Goal: Find specific page/section: Find specific page/section

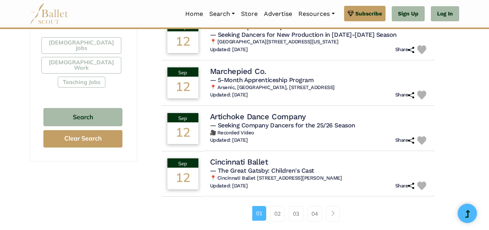
scroll to position [481, 0]
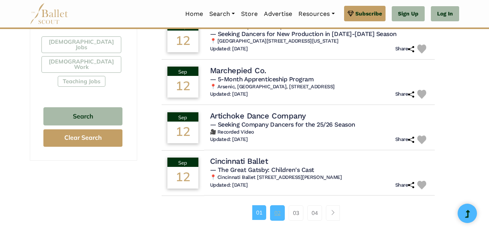
click at [277, 206] on link "02" at bounding box center [277, 214] width 15 height 16
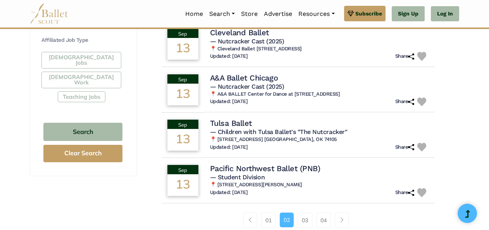
scroll to position [481, 0]
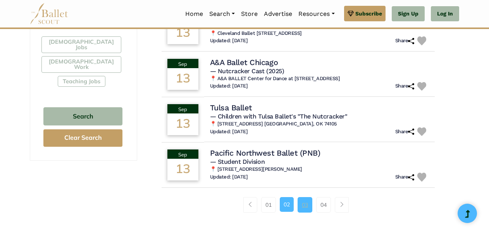
click at [306, 207] on link "03" at bounding box center [305, 205] width 15 height 16
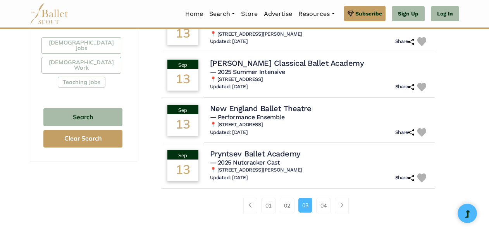
scroll to position [481, 0]
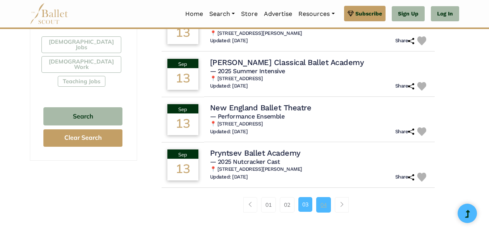
click at [320, 207] on link "04" at bounding box center [323, 205] width 15 height 16
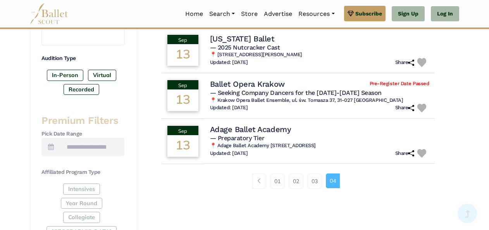
scroll to position [233, 0]
